Goal: Information Seeking & Learning: Learn about a topic

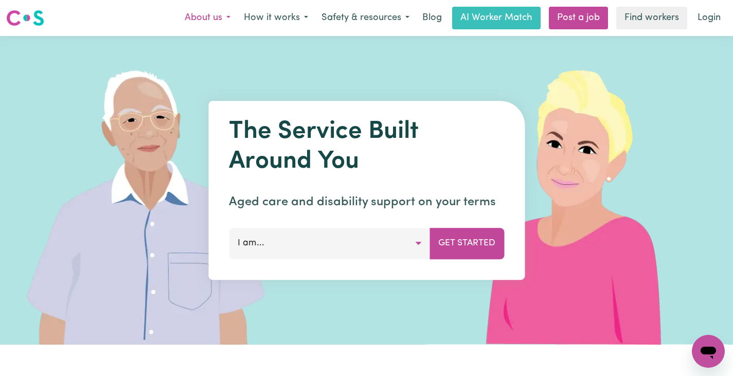
click at [224, 17] on button "About us" at bounding box center [207, 18] width 59 height 22
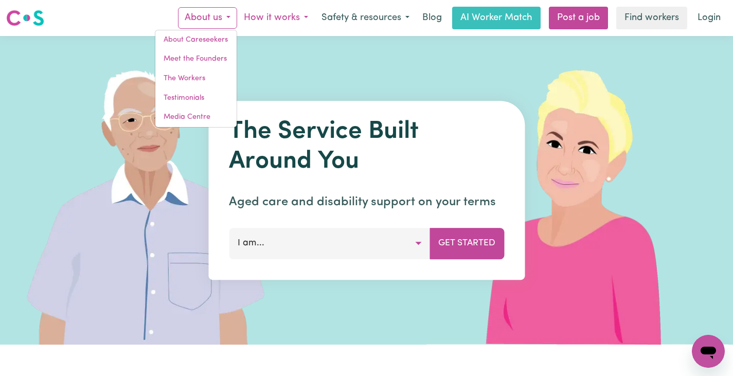
click at [262, 16] on button "How it works" at bounding box center [276, 18] width 78 height 22
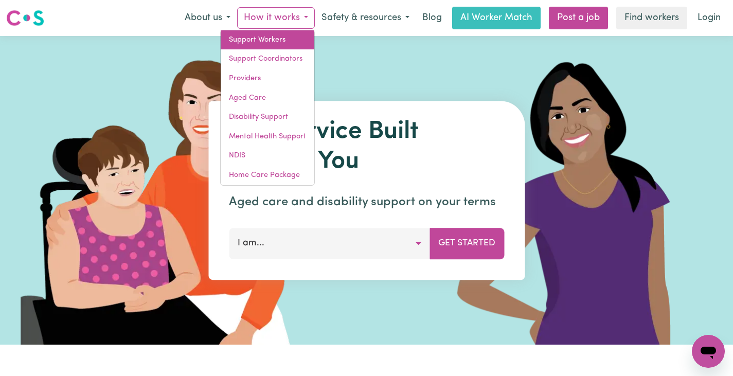
click at [262, 33] on link "Support Workers" at bounding box center [268, 40] width 94 height 20
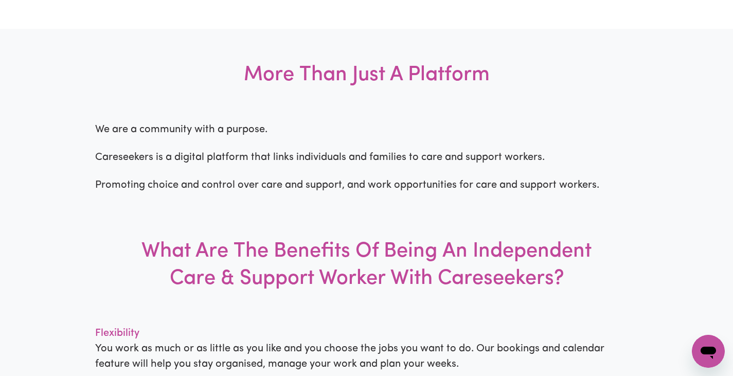
scroll to position [679, 0]
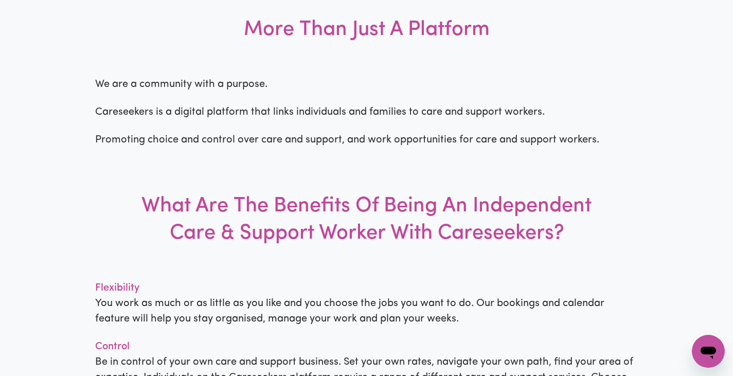
click at [397, 77] on h3 "More Than Just A Platform" at bounding box center [366, 30] width 733 height 93
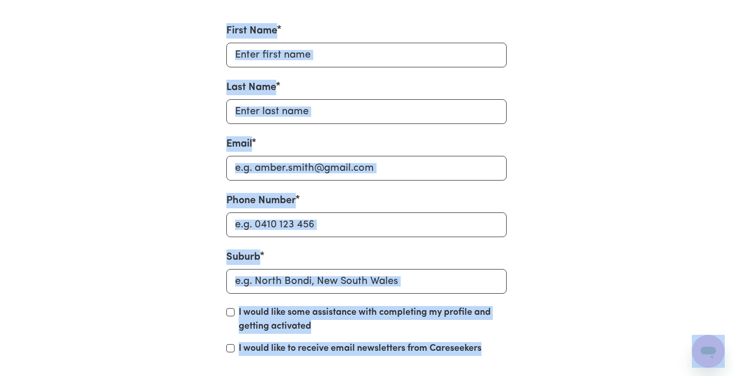
scroll to position [4958, 0]
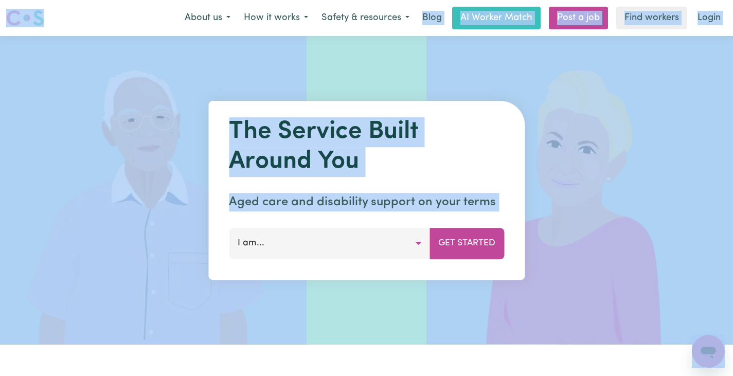
click at [150, 6] on div "Menu About us How it works Safety & resources Blog AI Worker Match Post a job F…" at bounding box center [366, 18] width 733 height 24
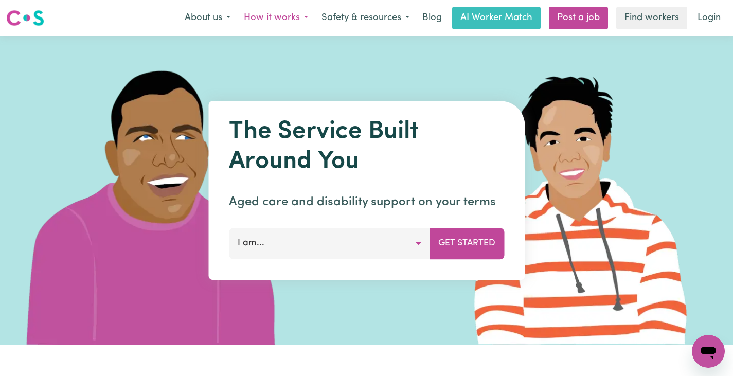
click at [281, 17] on button "How it works" at bounding box center [276, 18] width 78 height 22
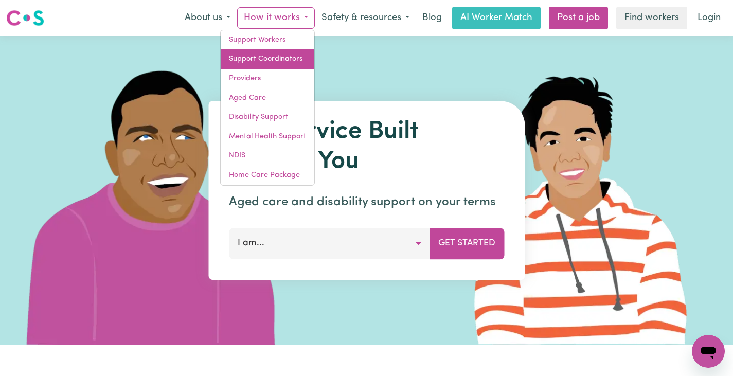
click at [278, 52] on link "Support Coordinators" at bounding box center [268, 59] width 94 height 20
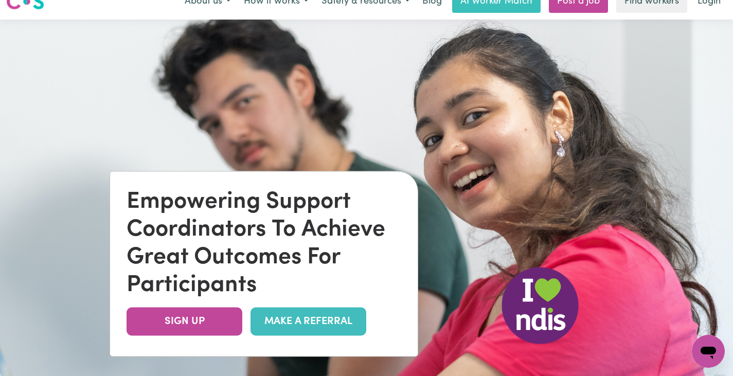
scroll to position [68, 0]
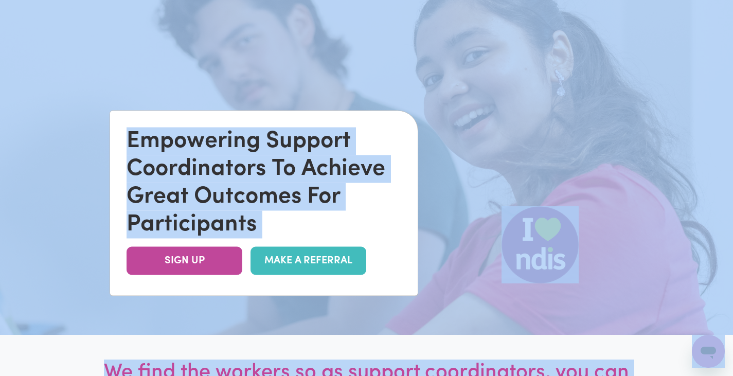
click at [331, 142] on div "Empowering Support Coordinators To Achieve Great Outcomes For Participants" at bounding box center [264, 183] width 275 height 111
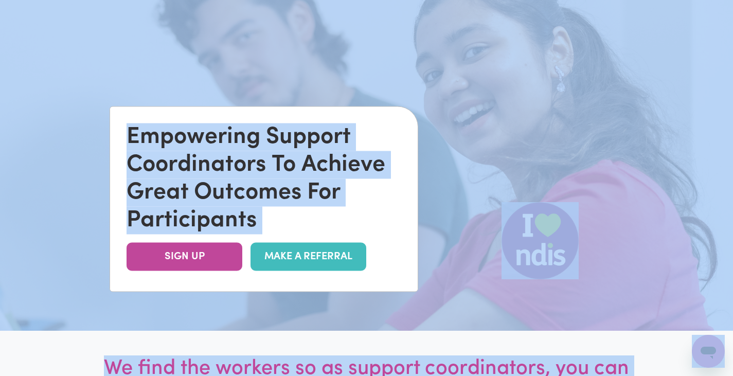
click at [434, 26] on img at bounding box center [366, 143] width 733 height 376
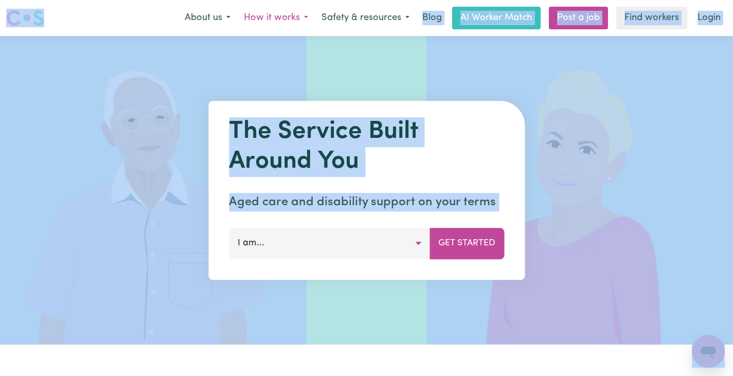
click at [282, 23] on button "How it works" at bounding box center [276, 18] width 78 height 22
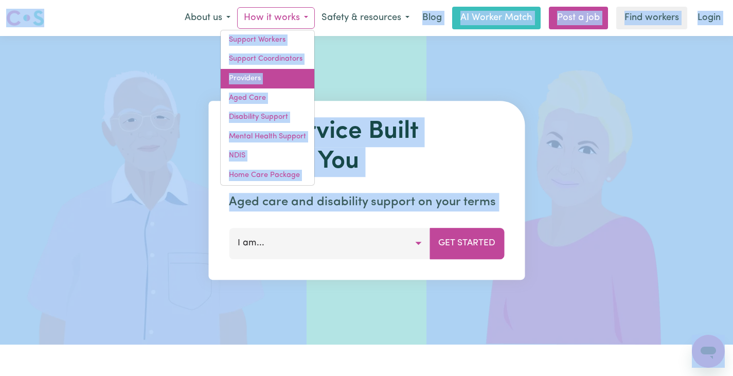
click at [257, 78] on link "Providers" at bounding box center [268, 79] width 94 height 20
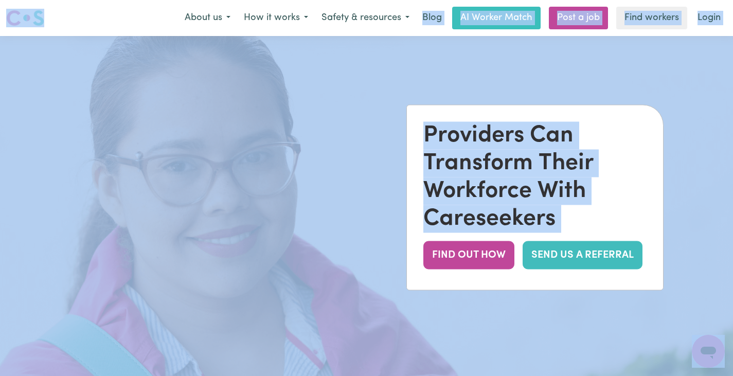
click at [338, 144] on img at bounding box center [366, 224] width 733 height 376
click at [470, 159] on div "Providers Can Transform Their Workforce With Careseekers" at bounding box center [534, 177] width 223 height 111
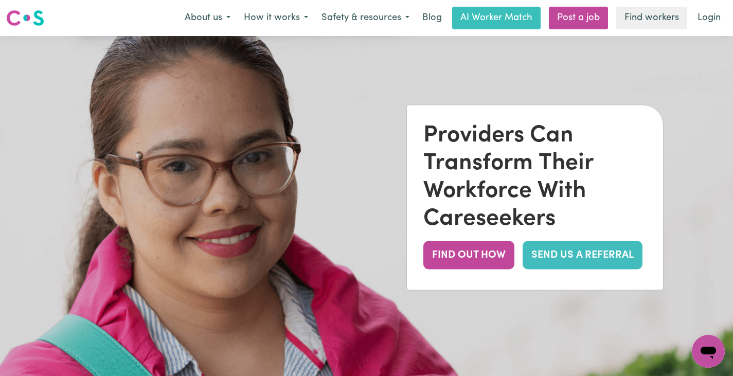
click at [473, 157] on div "Providers Can Transform Their Workforce With Careseekers" at bounding box center [534, 177] width 223 height 111
